Goal: Check status: Check status

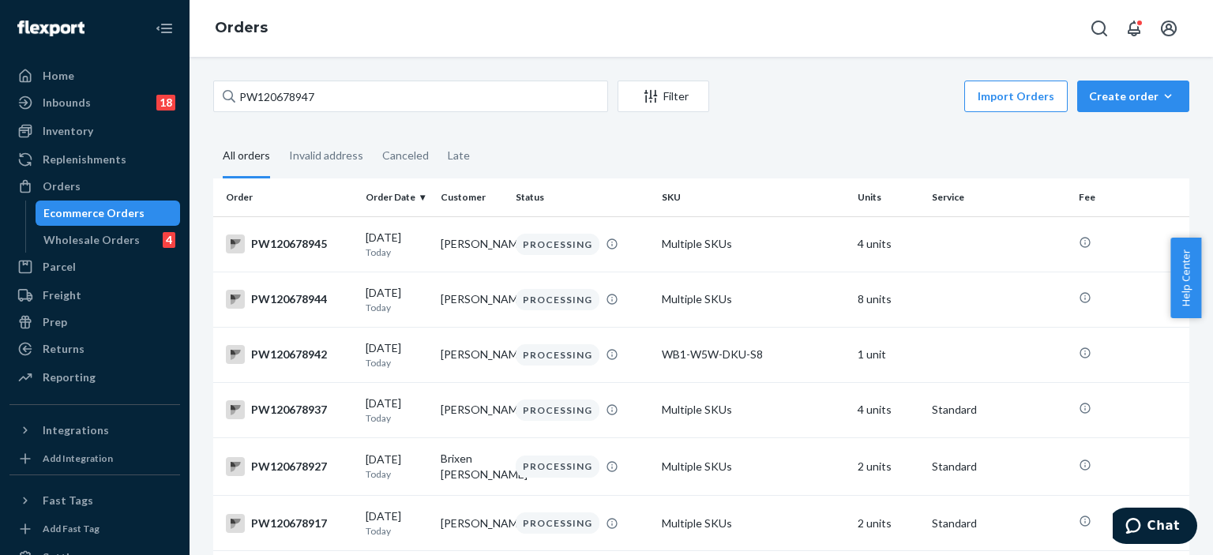
drag, startPoint x: 362, startPoint y: 102, endPoint x: 182, endPoint y: 101, distance: 180.1
click at [182, 101] on div "Home Inbounds 18 Shipping Plans Problems 18 Inventory Products Branded Packagin…" at bounding box center [606, 277] width 1213 height 555
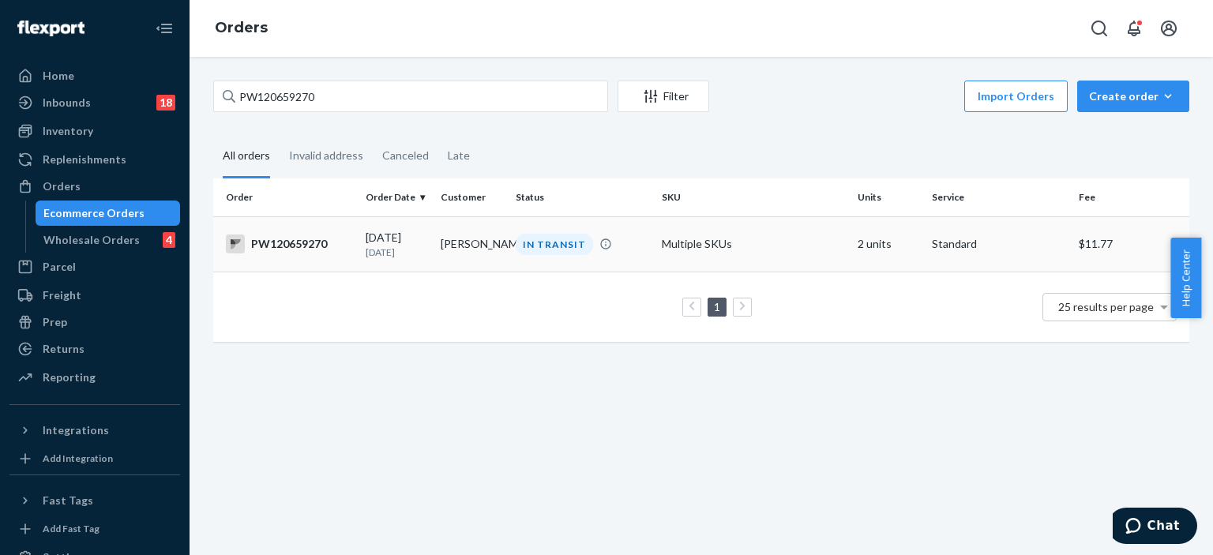
type input "PW120659270"
click at [581, 246] on div "IN TRANSIT" at bounding box center [554, 244] width 77 height 21
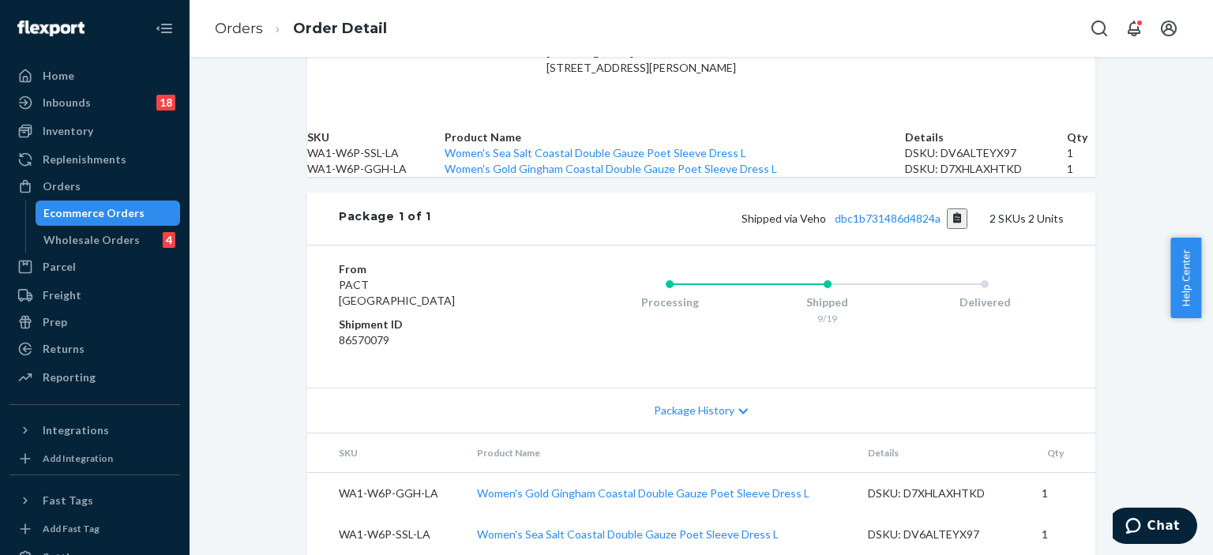
scroll to position [572, 0]
drag, startPoint x: 332, startPoint y: 470, endPoint x: 1091, endPoint y: 513, distance: 760.3
click at [1091, 513] on div "Website Order # PW120659270 • Standard / $11.77 View Details Create Return Dupl…" at bounding box center [701, 79] width 812 height 951
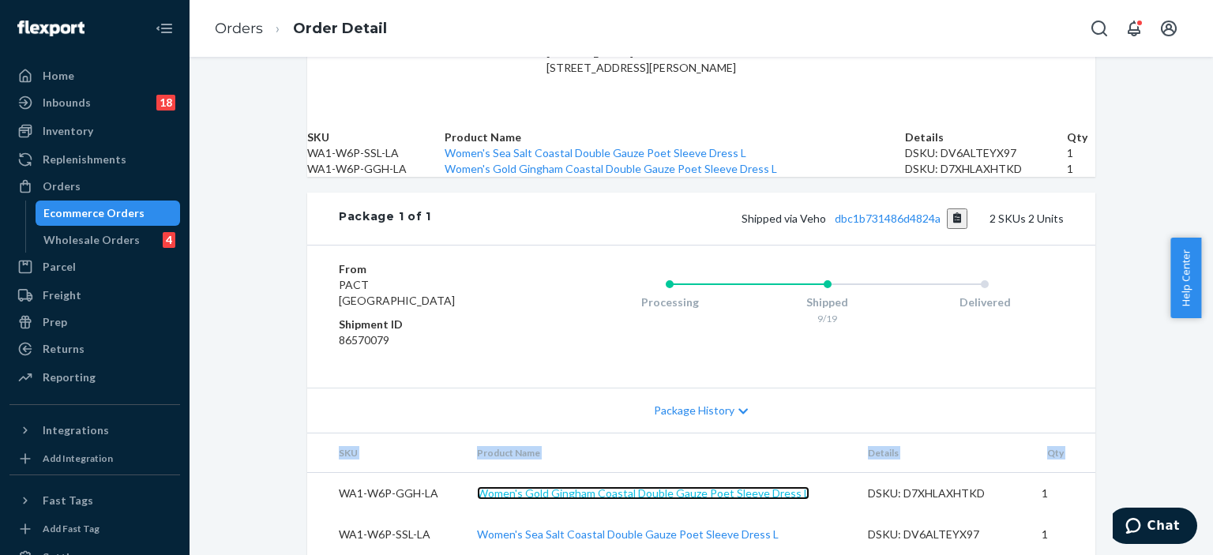
copy thead "SKU Product Name Details Qty"
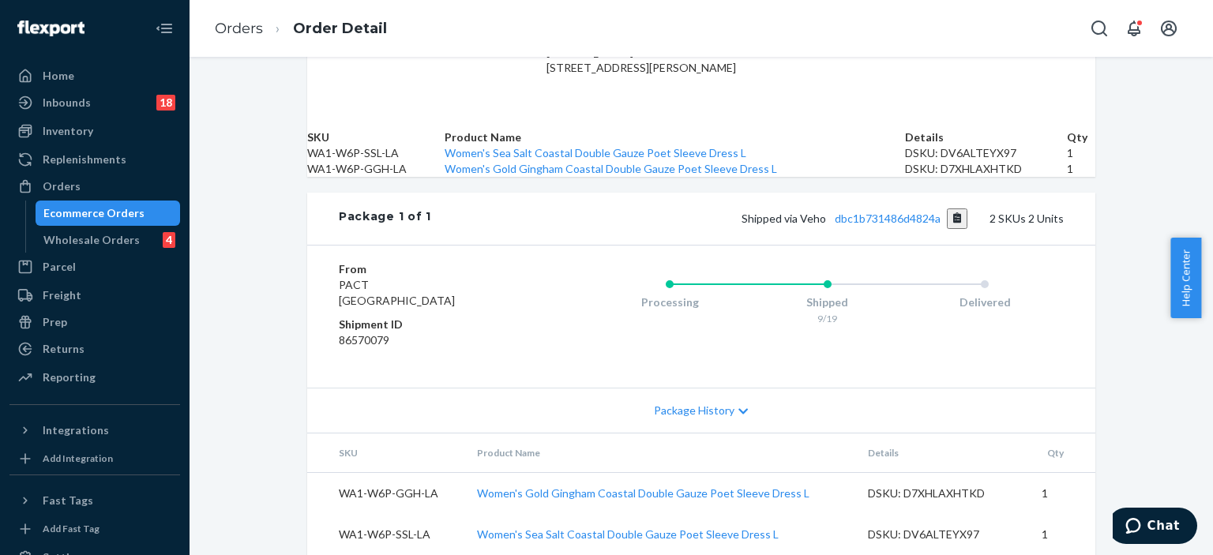
click at [537, 348] on div "Processing Shipped 9/19 Delivered" at bounding box center [796, 316] width 536 height 111
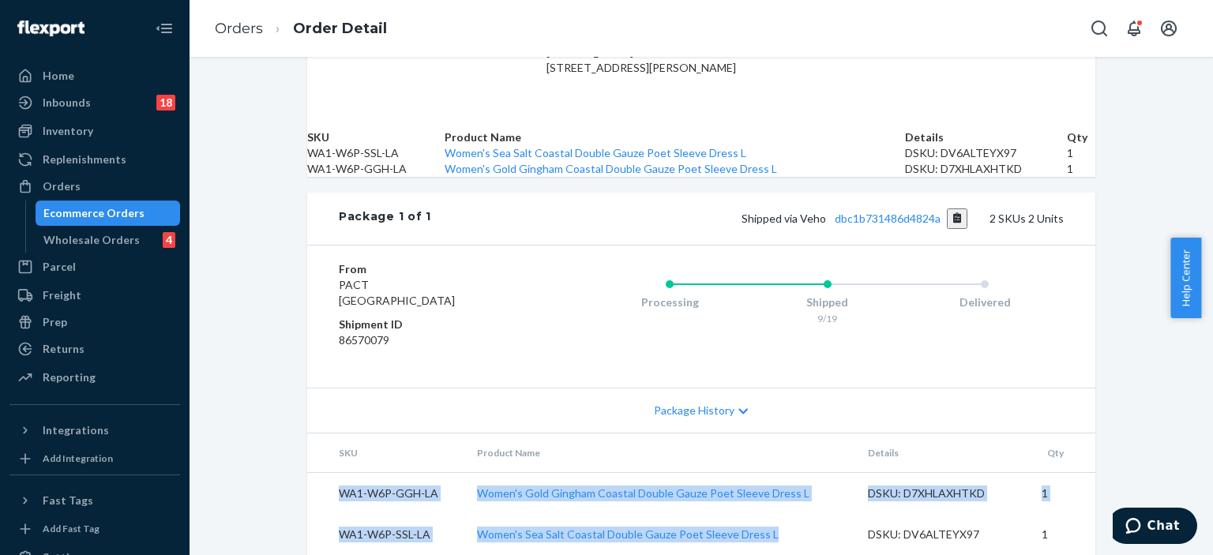
drag, startPoint x: 332, startPoint y: 470, endPoint x: 769, endPoint y: 524, distance: 440.2
click at [769, 524] on tbody "WA1-W6P-GGH-LA Women's Gold Gingham Coastal Double Gauze Poet Sleeve Dress L DS…" at bounding box center [701, 513] width 788 height 83
copy tbody "WA1-W6P-GGH-LA Women's Gold Gingham Coastal Double Gauze Poet Sleeve Dress L DS…"
